Goal: Book appointment/travel/reservation

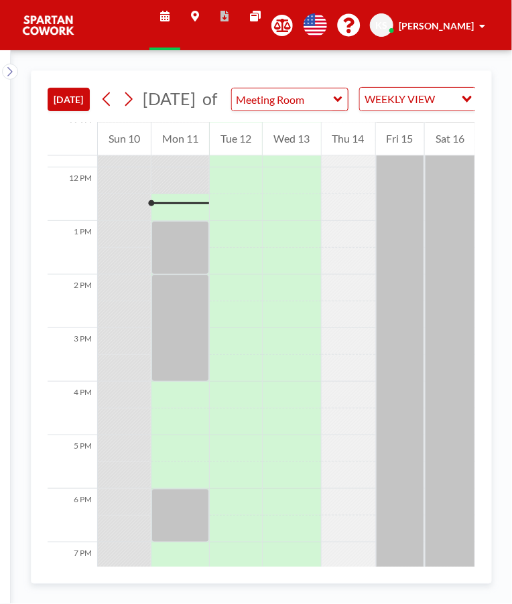
scroll to position [643, 0]
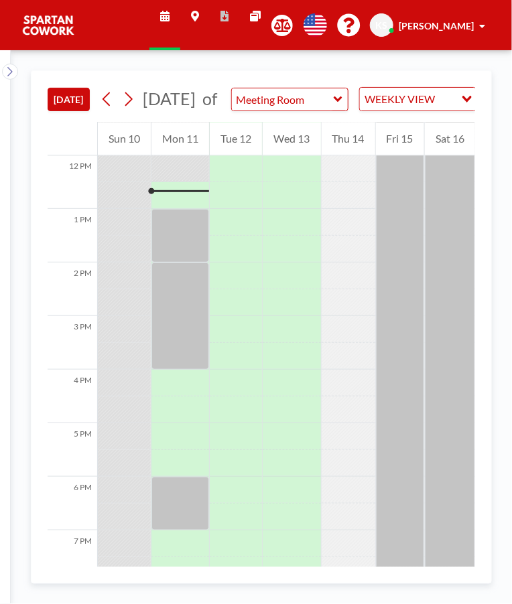
click at [184, 302] on div at bounding box center [180, 315] width 58 height 107
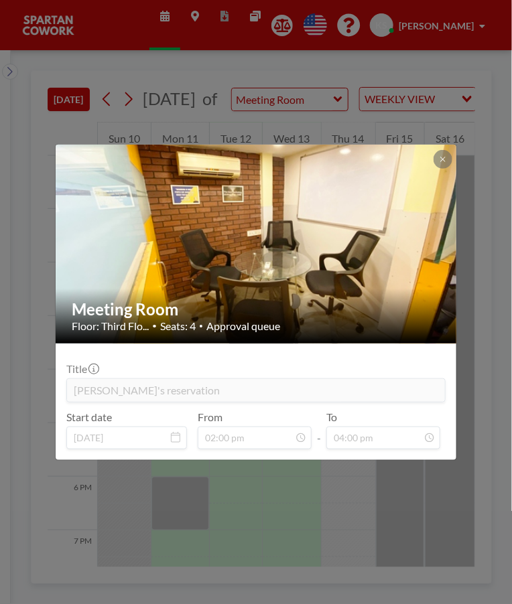
click at [411, 493] on div "Meeting Room Floor: Third Flo... • Seats: 4 • Approval queue Title Riyaz's rese…" at bounding box center [256, 302] width 512 height 604
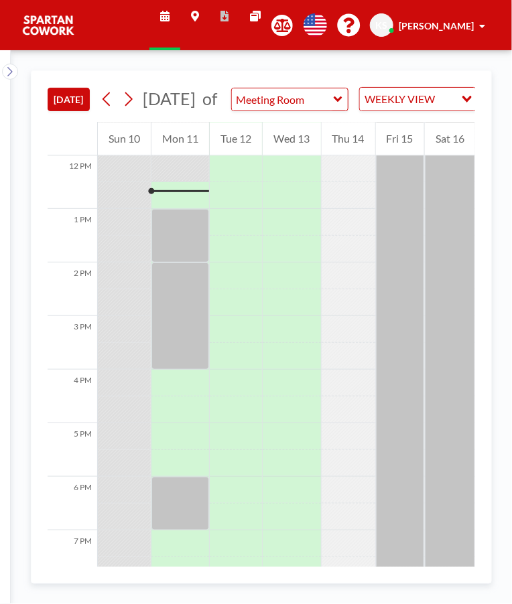
click at [180, 501] on div at bounding box center [180, 504] width 58 height 54
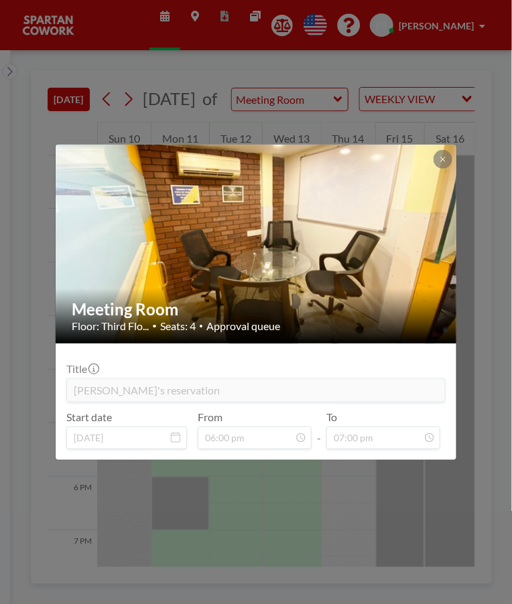
click at [442, 510] on div "Meeting Room Floor: Third Flo... • Seats: 4 • Approval queue Title Sam's reserv…" at bounding box center [256, 302] width 512 height 604
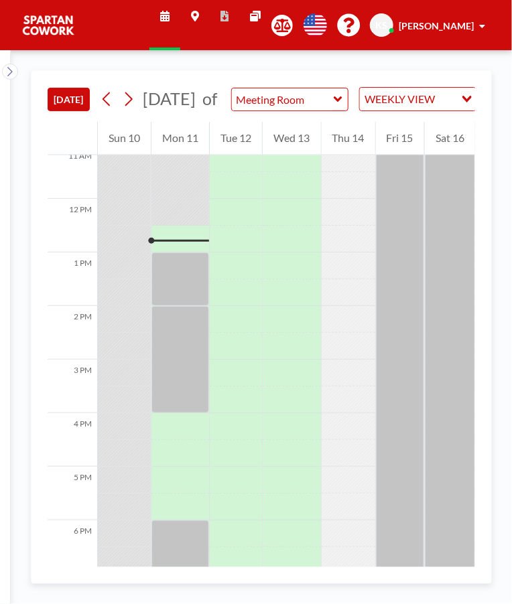
scroll to position [643, 0]
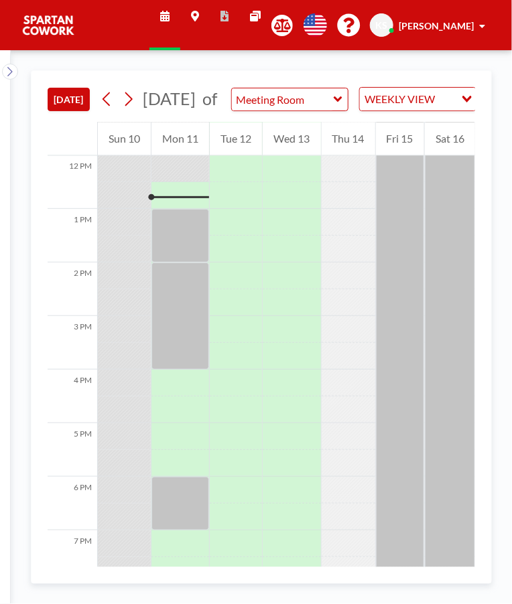
click at [197, 234] on div at bounding box center [180, 236] width 58 height 54
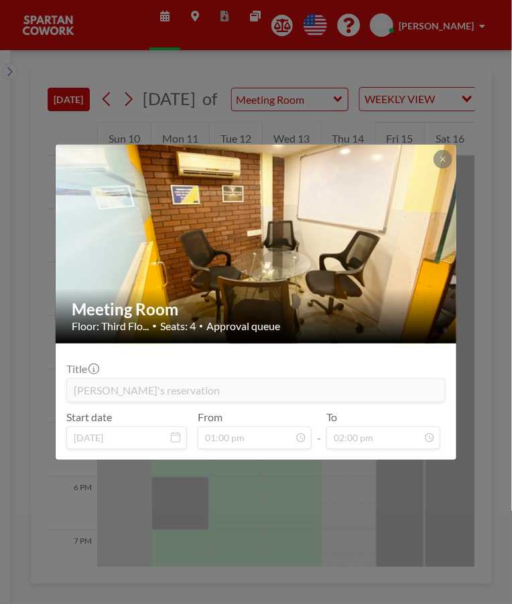
click at [420, 491] on div "Meeting Room Floor: Third Flo... • Seats: 4 • Approval queue Title Shweta's res…" at bounding box center [256, 302] width 512 height 604
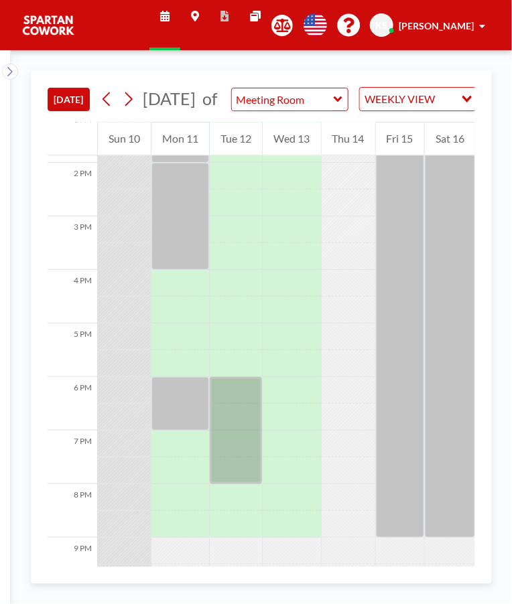
scroll to position [745, 0]
click at [185, 409] on div at bounding box center [180, 401] width 58 height 54
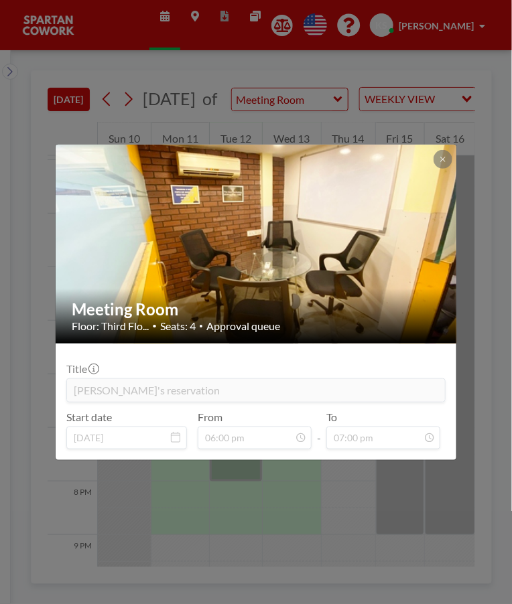
click at [374, 499] on div "Meeting Room Floor: Third Flo... • Seats: 4 • Approval queue Title [PERSON_NAME…" at bounding box center [256, 302] width 512 height 604
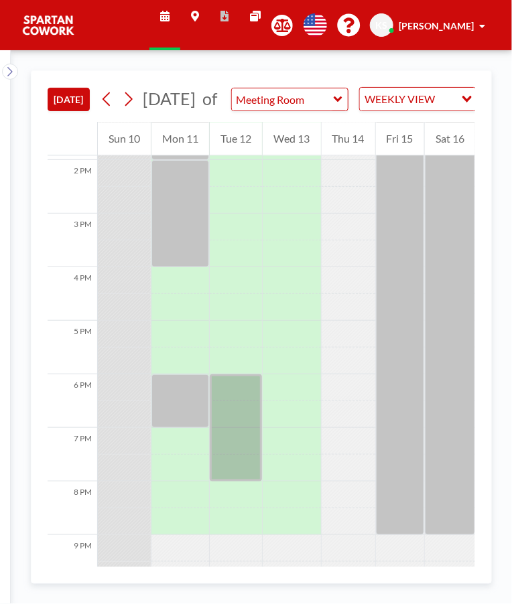
click at [242, 412] on div at bounding box center [236, 427] width 52 height 107
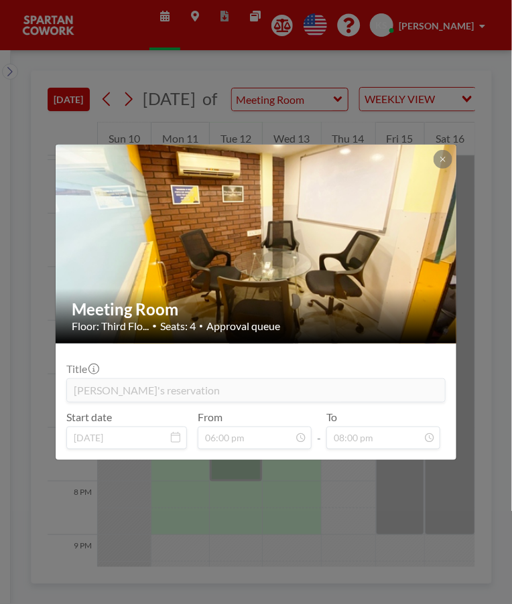
click at [357, 485] on div "Meeting Room Floor: Third Flo... • Seats: 4 • Approval queue Title Sam's reserv…" at bounding box center [256, 302] width 512 height 604
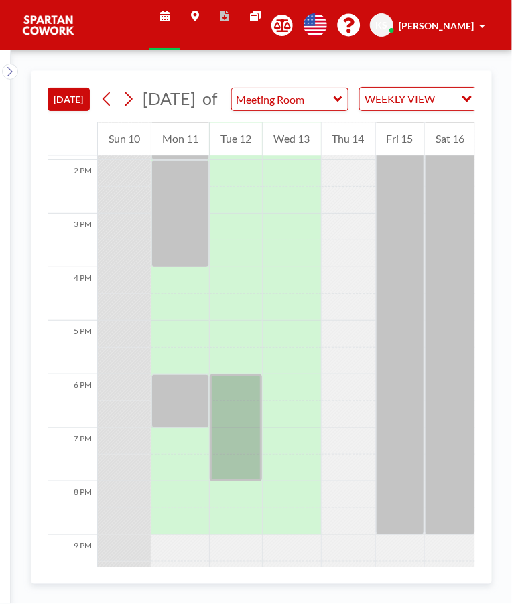
click at [175, 415] on div at bounding box center [180, 401] width 58 height 54
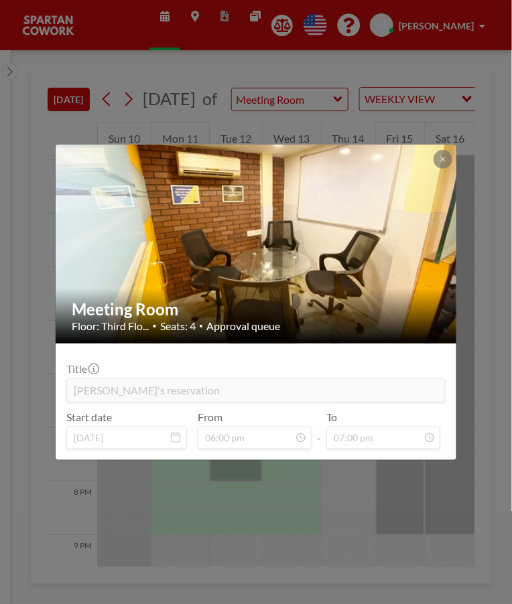
click at [426, 501] on div "Meeting Room Floor: Third Flo... • Seats: 4 • Approval queue Title Sam's reserv…" at bounding box center [256, 302] width 512 height 604
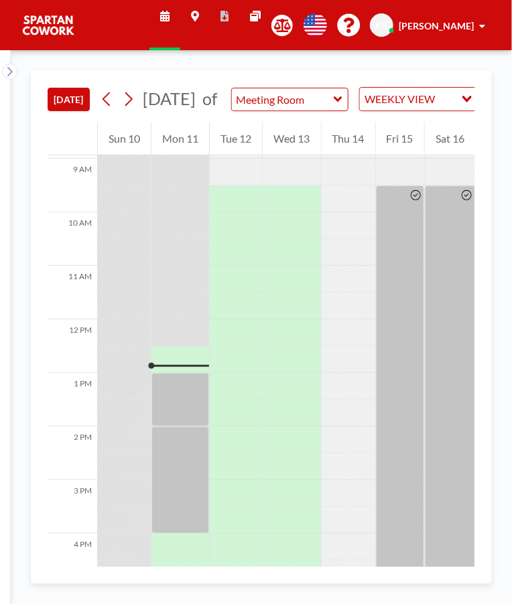
scroll to position [477, 0]
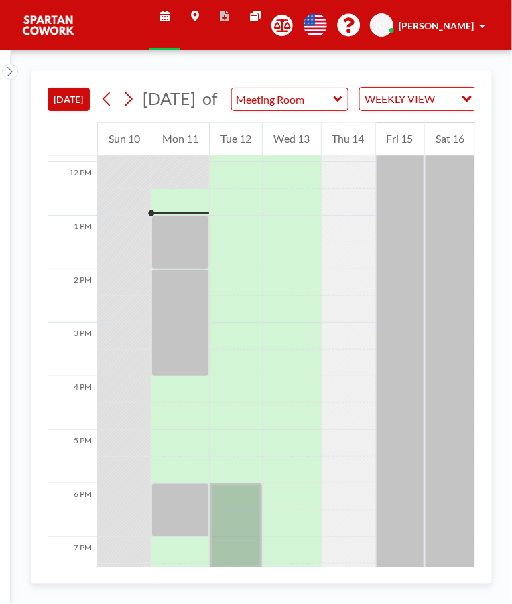
scroll to position [643, 0]
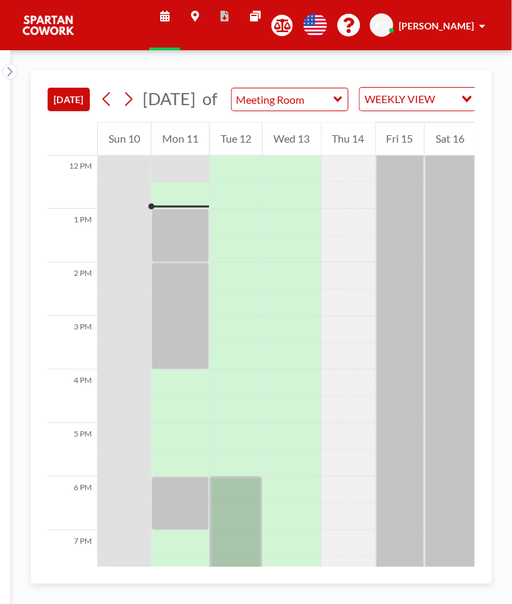
click at [180, 238] on div at bounding box center [180, 236] width 58 height 54
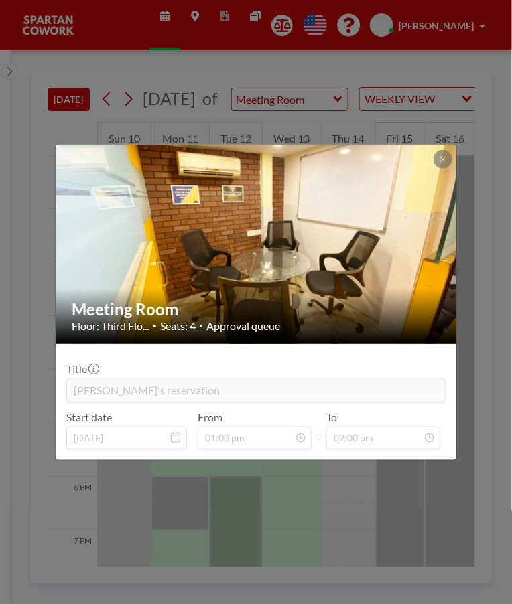
click at [435, 522] on div "Meeting Room Floor: Third Flo... • Seats: 4 • Approval queue Title Shweta's res…" at bounding box center [256, 302] width 512 height 604
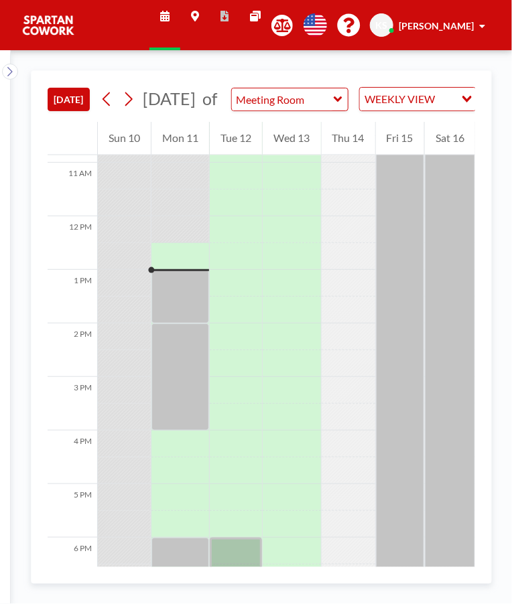
scroll to position [643, 0]
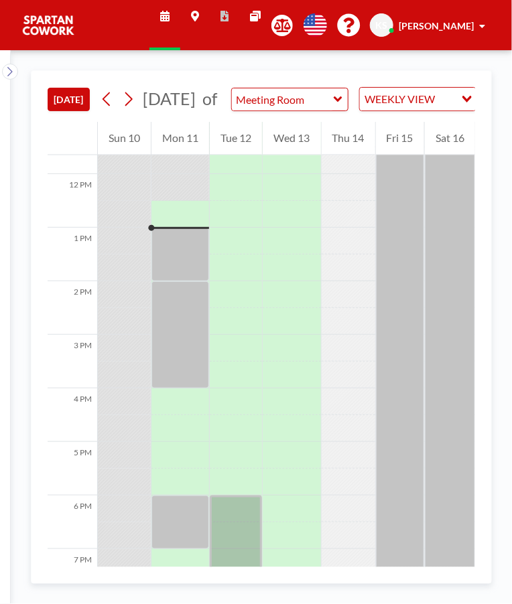
scroll to position [643, 0]
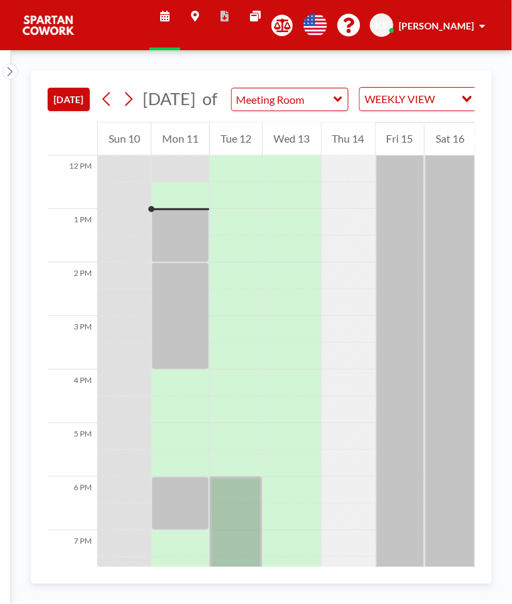
click at [180, 230] on div at bounding box center [180, 236] width 58 height 54
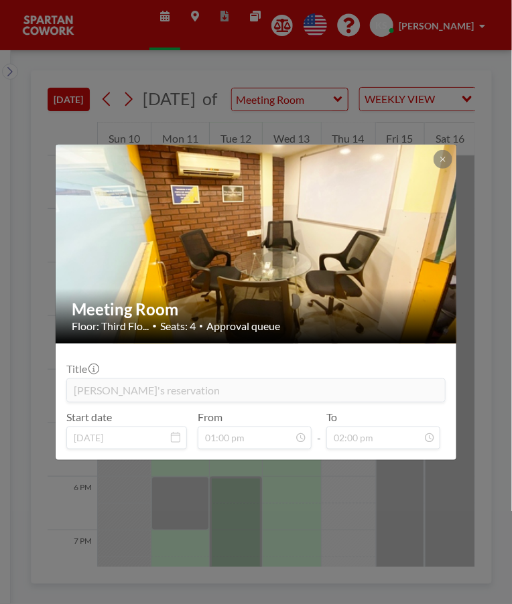
click at [474, 527] on div "Meeting Room Floor: Third Flo... • Seats: 4 • Approval queue Title Shweta's res…" at bounding box center [256, 302] width 512 height 604
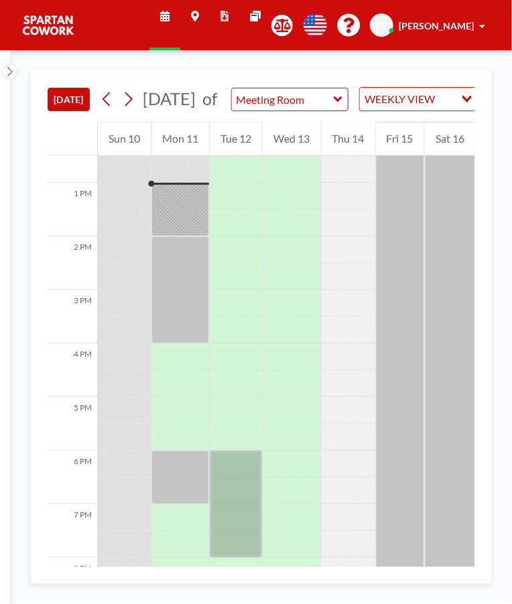
scroll to position [670, 0]
click at [191, 220] on div at bounding box center [180, 209] width 58 height 54
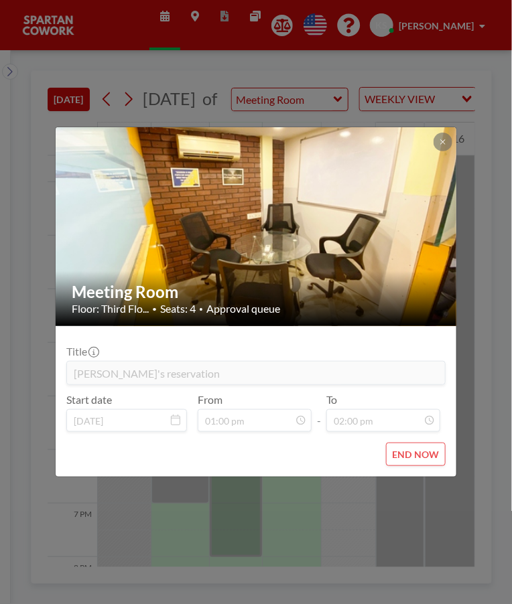
click at [364, 509] on div "Meeting Room Floor: Third Flo... • Seats: 4 • Approval queue Title Shweta's res…" at bounding box center [256, 302] width 512 height 604
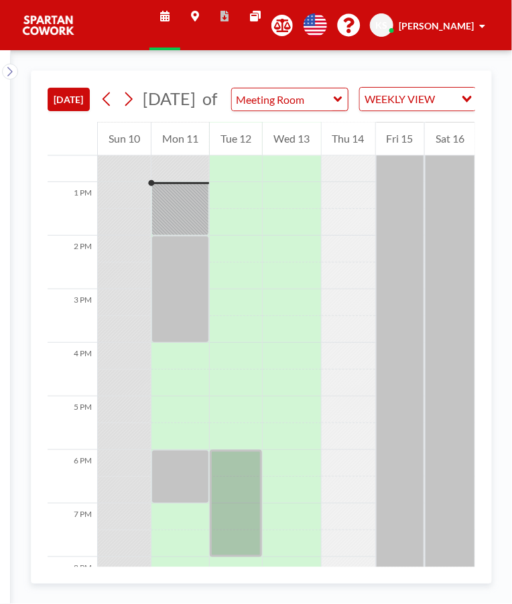
click at [188, 208] on div at bounding box center [180, 209] width 58 height 54
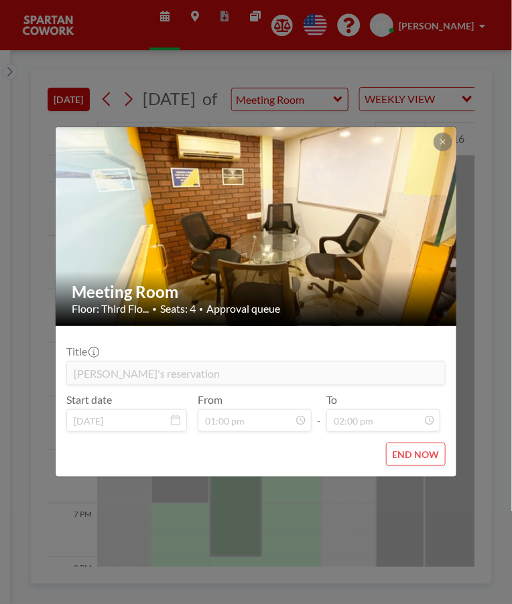
click at [371, 490] on div "Meeting Room Floor: Third Flo... • Seats: 4 • Approval queue Title Shweta's res…" at bounding box center [256, 302] width 512 height 604
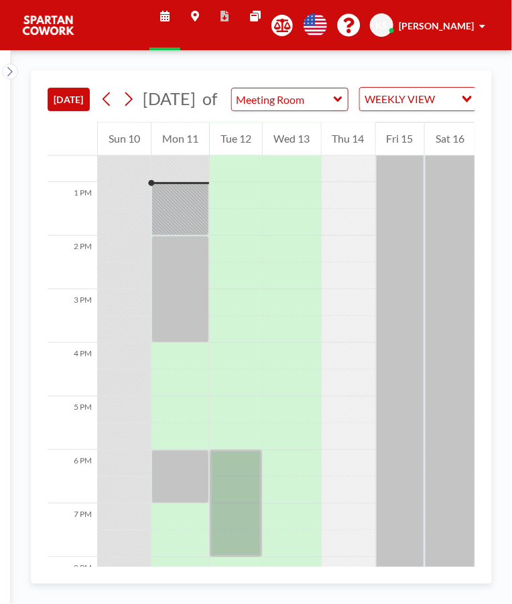
click at [34, 62] on div "TODAY August 2025 of Meeting Room WEEKLY VIEW Loading... YOUR RESERVATIONS 12 A…" at bounding box center [261, 327] width 501 height 554
click at [37, 88] on div "TODAY August 2025 of Meeting Room WEEKLY VIEW Loading... YOUR RESERVATIONS 12 A…" at bounding box center [261, 327] width 461 height 514
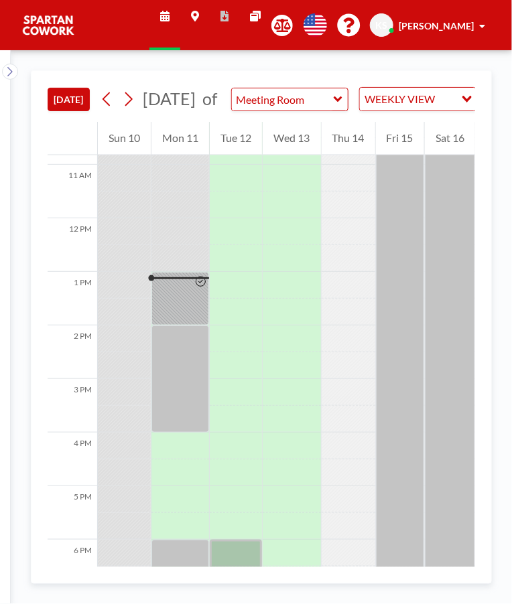
scroll to position [670, 0]
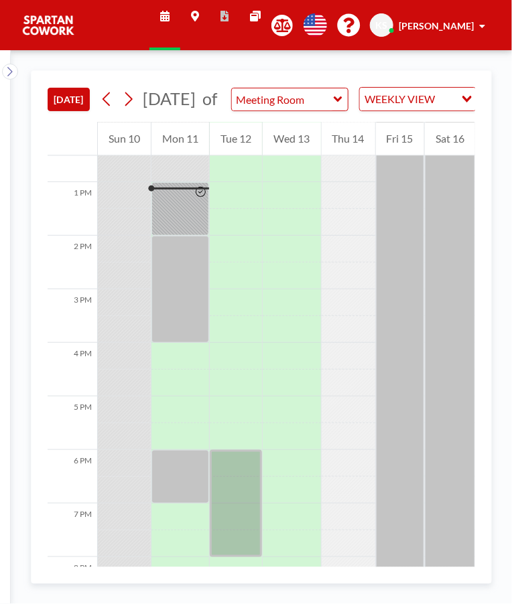
click at [193, 235] on div at bounding box center [200, 209] width 15 height 52
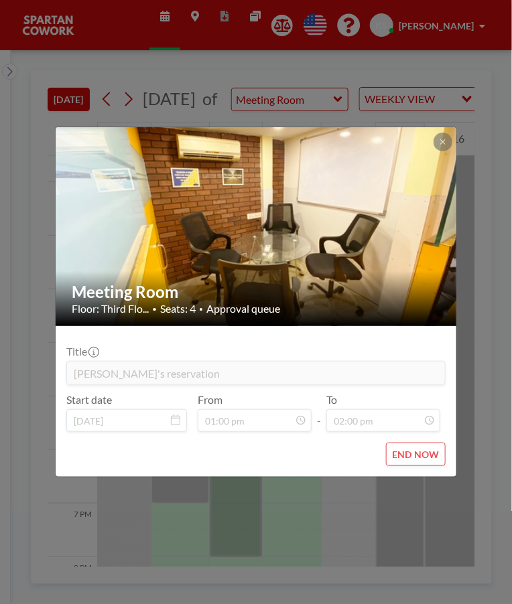
click at [443, 142] on icon at bounding box center [442, 141] width 5 height 5
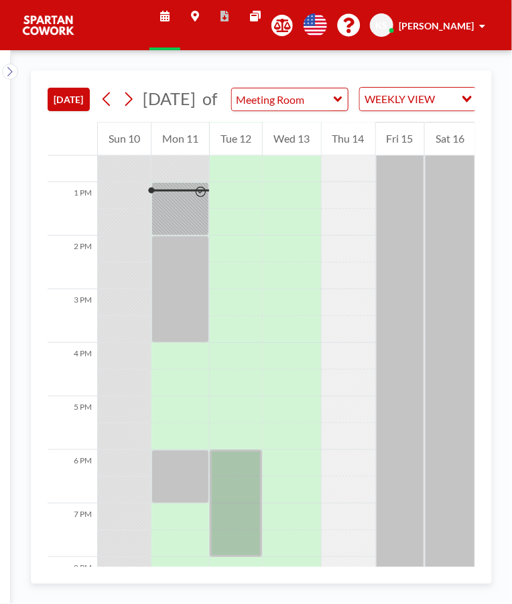
click at [210, 5] on link "Maps" at bounding box center [194, 25] width 29 height 50
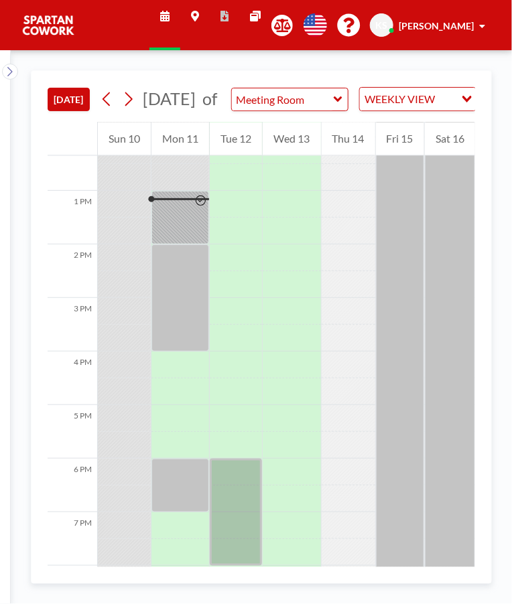
scroll to position [670, 0]
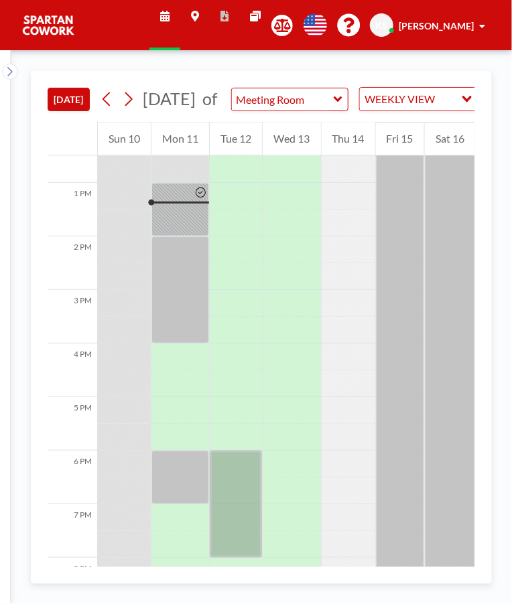
scroll to position [670, 0]
click at [179, 275] on div at bounding box center [180, 289] width 58 height 107
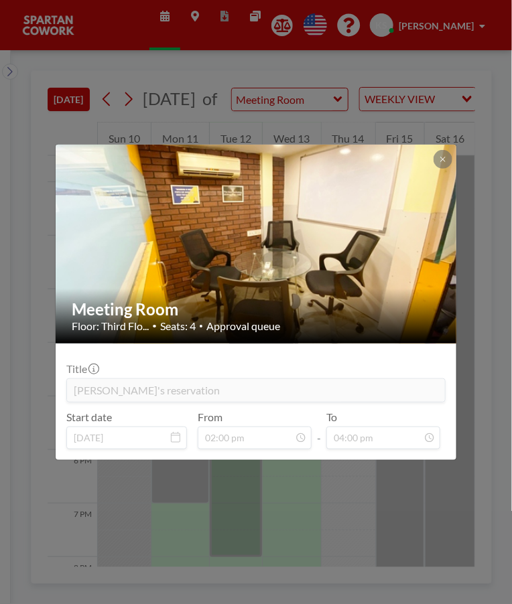
click at [429, 496] on div "Meeting Room Floor: Third Flo... • Seats: 4 • Approval queue Title Riyaz's rese…" at bounding box center [256, 302] width 512 height 604
